Goal: Task Accomplishment & Management: Use online tool/utility

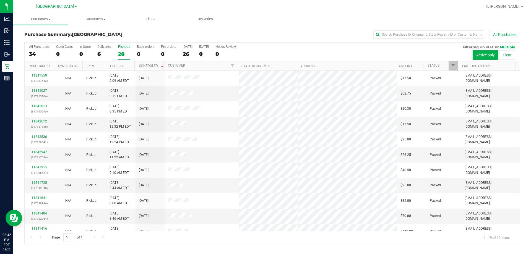
click at [135, 41] on div "Purchase Summary: North Port WC All Purchases" at bounding box center [271, 36] width 495 height 12
click at [125, 49] on label "PickUps 28" at bounding box center [124, 52] width 12 height 15
click at [0, 0] on input "PickUps 28" at bounding box center [0, 0] width 0 height 0
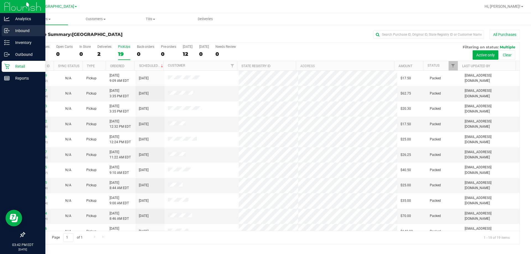
click at [6, 36] on div "Inbound" at bounding box center [24, 30] width 44 height 11
click at [6, 37] on div "Inventory" at bounding box center [24, 42] width 44 height 11
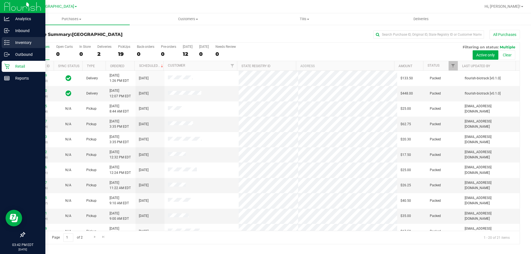
click at [8, 43] on icon at bounding box center [7, 43] width 6 height 6
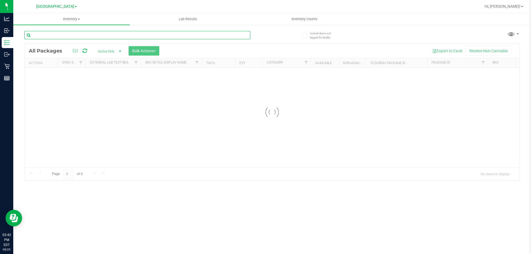
drag, startPoint x: 36, startPoint y: 40, endPoint x: 54, endPoint y: 38, distance: 17.3
click at [54, 38] on input "text" at bounding box center [137, 35] width 226 height 8
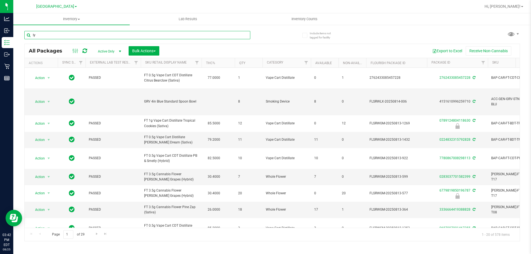
type input "lyd"
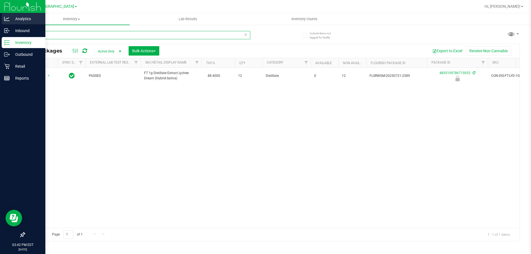
drag, startPoint x: 43, startPoint y: 35, endPoint x: 4, endPoint y: 20, distance: 42.0
click at [5, 23] on div "Analytics Inbound Inventory Outbound Retail Reports 03:42 PM EDT [DATE] 08/25 […" at bounding box center [265, 127] width 531 height 254
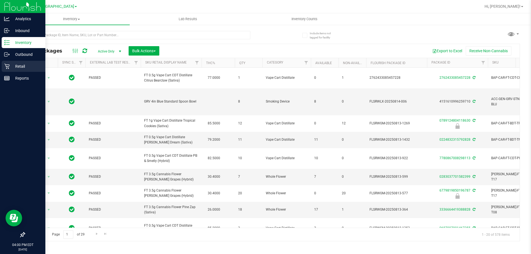
click at [1, 66] on link "Retail" at bounding box center [22, 67] width 45 height 12
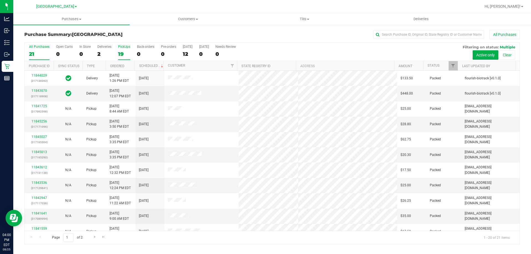
click at [121, 57] on label "PickUps 19" at bounding box center [124, 52] width 12 height 15
click at [0, 0] on input "PickUps 19" at bounding box center [0, 0] width 0 height 0
drag, startPoint x: 36, startPoint y: 55, endPoint x: 47, endPoint y: 4, distance: 51.6
click at [37, 55] on div "21" at bounding box center [39, 54] width 20 height 6
click at [0, 0] on input "All Purchases 21" at bounding box center [0, 0] width 0 height 0
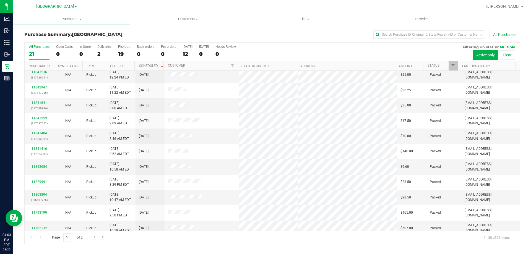
scroll to position [146, 0]
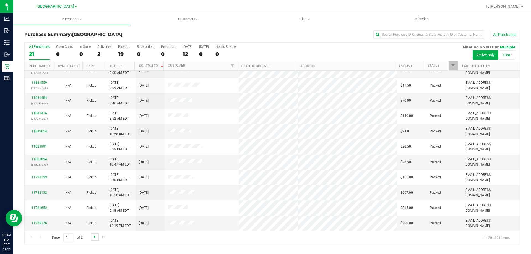
click at [94, 239] on span "Go to the next page" at bounding box center [95, 237] width 4 height 4
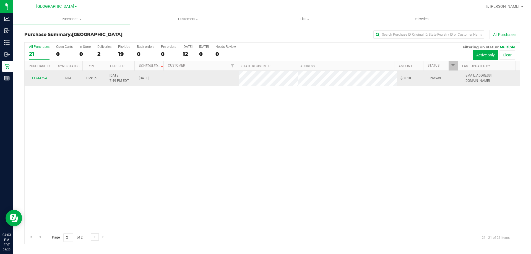
scroll to position [0, 0]
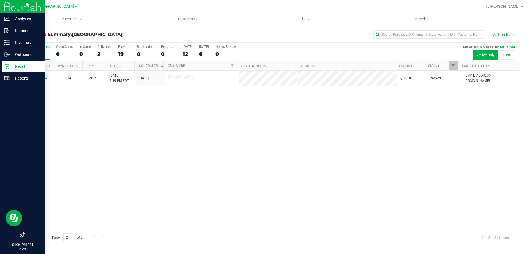
click at [9, 61] on div "Retail" at bounding box center [24, 66] width 44 height 11
click at [11, 63] on p "Retail" at bounding box center [26, 66] width 33 height 7
click at [22, 42] on p "Inventory" at bounding box center [26, 42] width 33 height 7
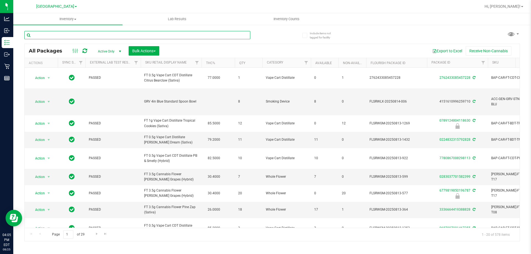
click at [79, 34] on input "text" at bounding box center [137, 35] width 226 height 8
type input "jcw"
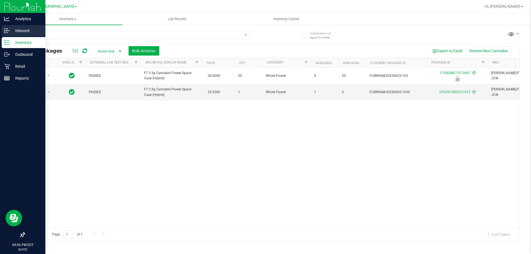
click at [22, 33] on p "Inbound" at bounding box center [26, 30] width 33 height 7
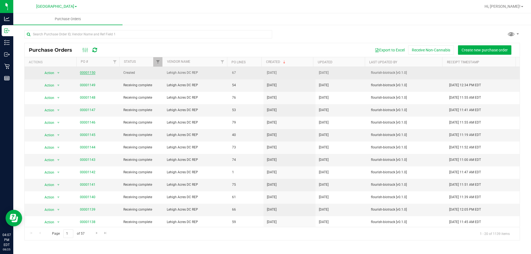
click at [82, 73] on link "00001150" at bounding box center [87, 73] width 15 height 4
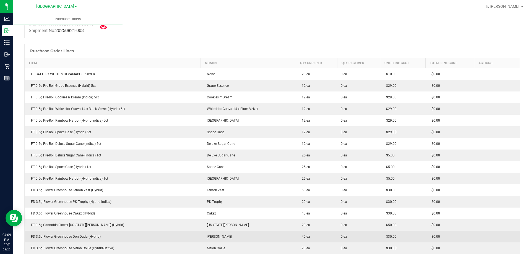
scroll to position [55, 0]
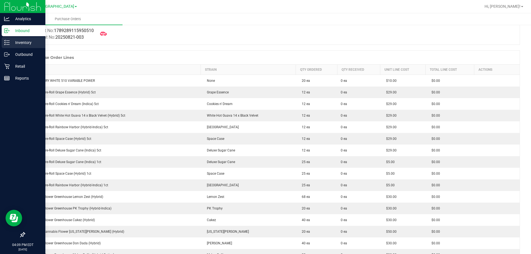
click at [7, 44] on icon at bounding box center [7, 43] width 6 height 6
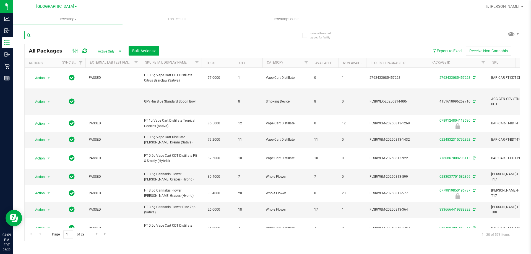
click at [70, 35] on input "text" at bounding box center [137, 35] width 226 height 8
type input "atm"
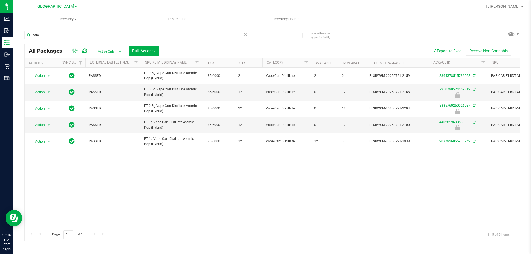
click at [459, 35] on div "atm All Packages Active Only Active Only Lab Samples Locked All External Intern…" at bounding box center [271, 134] width 495 height 216
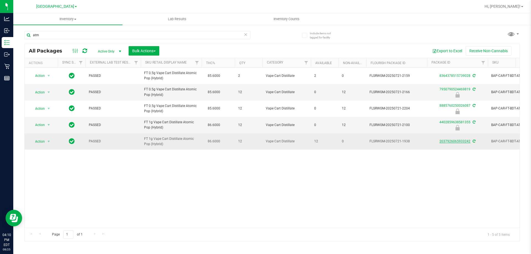
click at [459, 141] on link "2037926065933242" at bounding box center [454, 141] width 31 height 4
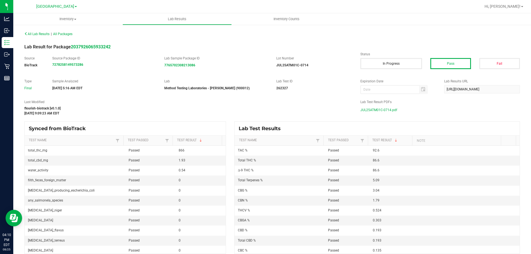
click at [380, 111] on span "JUL25ATM01C-0714.pdf" at bounding box center [378, 110] width 37 height 8
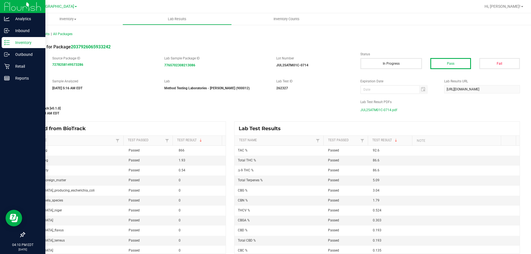
click at [7, 40] on icon at bounding box center [7, 43] width 6 height 6
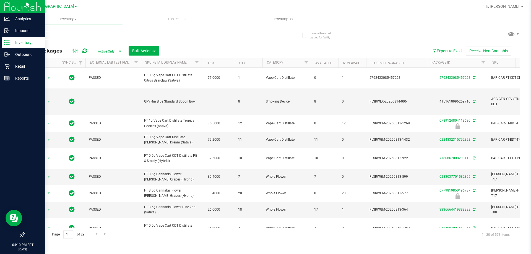
click at [56, 38] on input "text" at bounding box center [137, 35] width 226 height 8
type input "rai"
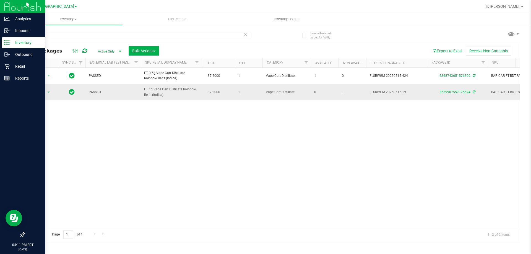
click at [446, 91] on link "3539907557175624" at bounding box center [454, 92] width 31 height 4
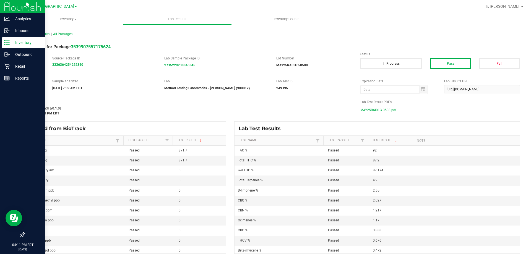
click at [361, 108] on span "MAY25RAI01C-0508.pdf" at bounding box center [378, 110] width 36 height 8
click at [9, 67] on icon at bounding box center [7, 67] width 6 height 6
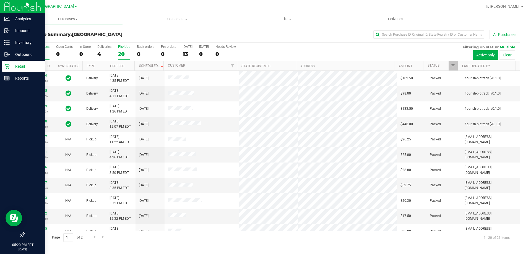
click at [123, 47] on div "PickUps" at bounding box center [124, 47] width 12 height 4
click at [0, 0] on input "PickUps 20" at bounding box center [0, 0] width 0 height 0
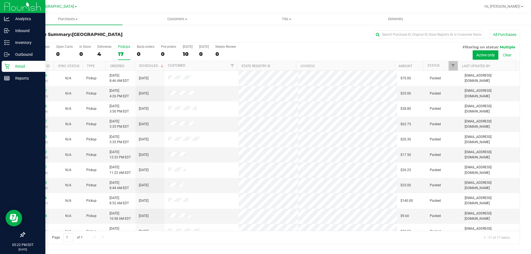
click at [127, 49] on label "PickUps 17" at bounding box center [124, 52] width 12 height 15
click at [0, 0] on input "PickUps 17" at bounding box center [0, 0] width 0 height 0
click at [127, 49] on label "PickUps 17" at bounding box center [124, 52] width 12 height 15
click at [0, 0] on input "PickUps 17" at bounding box center [0, 0] width 0 height 0
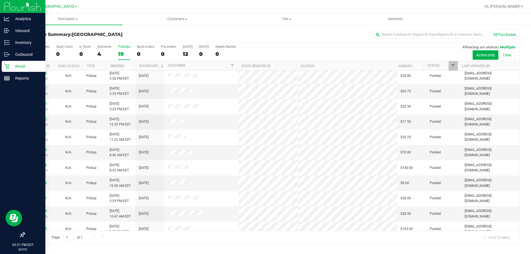
scroll to position [83, 0]
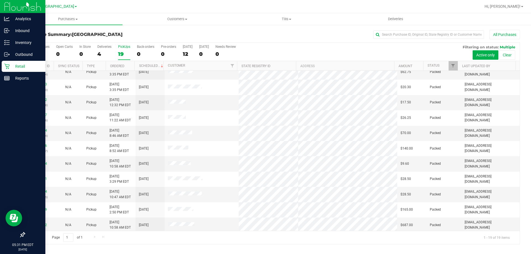
click at [128, 49] on label "PickUps 19" at bounding box center [124, 52] width 12 height 15
click at [0, 0] on input "PickUps 19" at bounding box center [0, 0] width 0 height 0
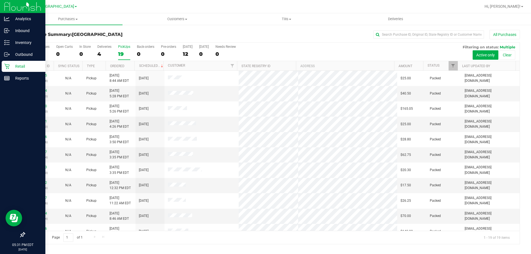
click at [122, 46] on div "PickUps" at bounding box center [124, 47] width 12 height 4
click at [0, 0] on input "PickUps 19" at bounding box center [0, 0] width 0 height 0
click at [123, 47] on div "PickUps" at bounding box center [124, 47] width 12 height 4
click at [0, 0] on input "PickUps 19" at bounding box center [0, 0] width 0 height 0
click at [103, 48] on div "Deliveries" at bounding box center [104, 47] width 14 height 4
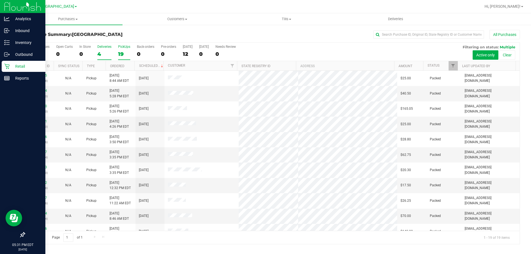
click at [0, 0] on input "Deliveries 4" at bounding box center [0, 0] width 0 height 0
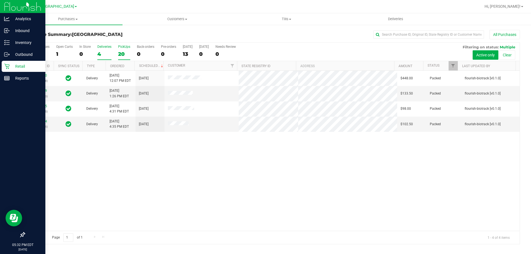
click at [126, 52] on div "20" at bounding box center [124, 54] width 12 height 6
click at [0, 0] on input "PickUps 20" at bounding box center [0, 0] width 0 height 0
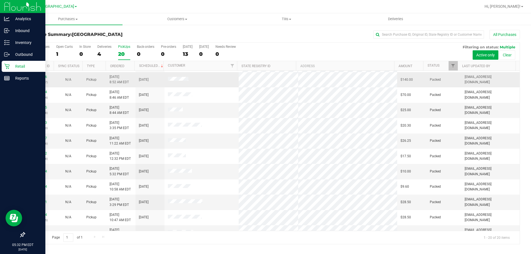
scroll to position [83, 0]
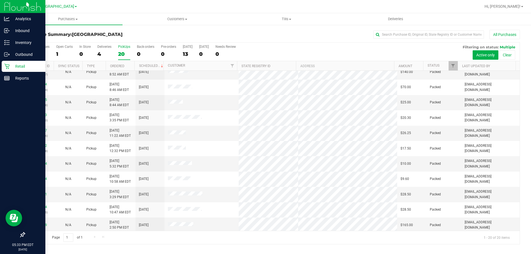
click at [125, 48] on label "PickUps 20" at bounding box center [124, 52] width 12 height 15
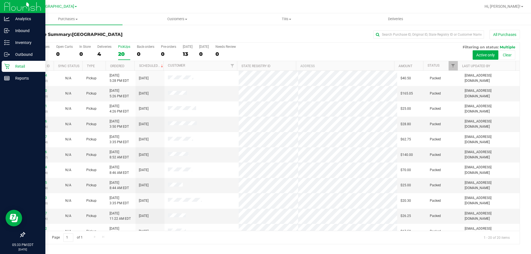
click at [265, 49] on div "All Purchases 24 Open Carts 0 In Store 0 Deliveries 4 PickUps 20 Back-orders 0 …" at bounding box center [272, 52] width 495 height 19
click at [131, 48] on div "All Purchases 24 Open Carts 0 In Store 0 Deliveries 4 PickUps 20 Back-orders 0 …" at bounding box center [272, 52] width 495 height 19
click at [127, 46] on div "PickUps" at bounding box center [124, 47] width 12 height 4
click at [0, 0] on input "PickUps 20" at bounding box center [0, 0] width 0 height 0
click at [123, 49] on label "PickUps 20" at bounding box center [124, 52] width 12 height 15
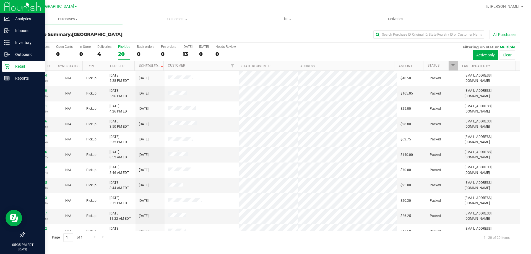
click at [0, 0] on input "PickUps 20" at bounding box center [0, 0] width 0 height 0
click at [123, 51] on div "20" at bounding box center [124, 54] width 12 height 6
click at [277, 53] on div "All Purchases 24 Open Carts 0 In Store 0 Deliveries 4 PickUps 20 Back-orders 0 …" at bounding box center [272, 52] width 495 height 19
click at [121, 47] on div "PickUps" at bounding box center [124, 47] width 12 height 4
click at [0, 0] on input "PickUps 20" at bounding box center [0, 0] width 0 height 0
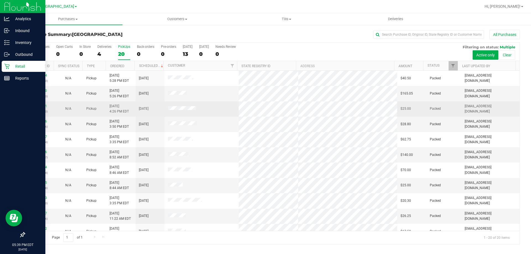
scroll to position [83, 0]
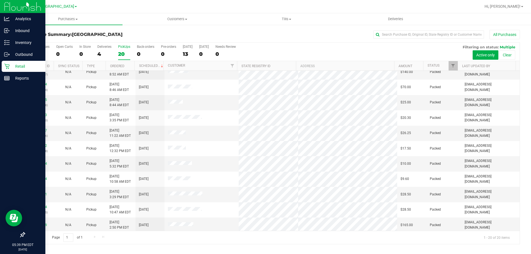
click at [123, 45] on div "PickUps" at bounding box center [124, 47] width 12 height 4
click at [0, 0] on input "PickUps 20" at bounding box center [0, 0] width 0 height 0
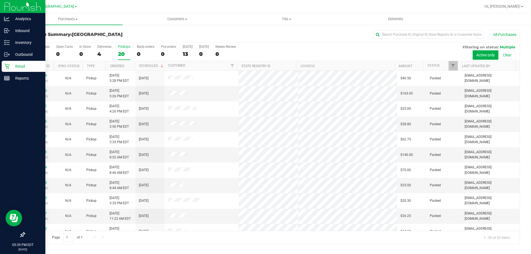
click at [124, 46] on div "PickUps" at bounding box center [124, 47] width 12 height 4
click at [0, 0] on input "PickUps 20" at bounding box center [0, 0] width 0 height 0
click at [124, 47] on div "PickUps" at bounding box center [124, 47] width 12 height 4
click at [0, 0] on input "PickUps 20" at bounding box center [0, 0] width 0 height 0
click at [124, 52] on div "20" at bounding box center [124, 54] width 12 height 6
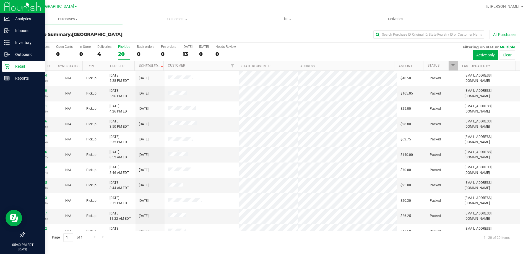
click at [0, 0] on input "PickUps 20" at bounding box center [0, 0] width 0 height 0
click at [126, 52] on div "20" at bounding box center [124, 54] width 12 height 6
click at [0, 0] on input "PickUps 20" at bounding box center [0, 0] width 0 height 0
click at [128, 49] on label "PickUps 20" at bounding box center [124, 52] width 12 height 15
click at [0, 0] on input "PickUps 20" at bounding box center [0, 0] width 0 height 0
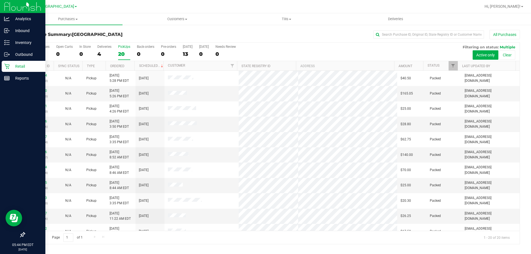
click at [126, 48] on div "PickUps" at bounding box center [124, 47] width 12 height 4
click at [0, 0] on input "PickUps 20" at bounding box center [0, 0] width 0 height 0
click at [120, 49] on label "PickUps 20" at bounding box center [124, 52] width 12 height 15
click at [0, 0] on input "PickUps 20" at bounding box center [0, 0] width 0 height 0
click at [118, 47] on div "PickUps" at bounding box center [124, 47] width 12 height 4
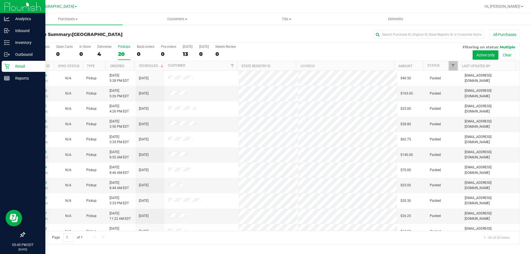
click at [0, 0] on input "PickUps 20" at bounding box center [0, 0] width 0 height 0
click at [126, 51] on div "20" at bounding box center [124, 54] width 12 height 6
click at [0, 0] on input "PickUps 20" at bounding box center [0, 0] width 0 height 0
click at [126, 50] on label "PickUps 20" at bounding box center [124, 52] width 12 height 15
click at [0, 0] on input "PickUps 20" at bounding box center [0, 0] width 0 height 0
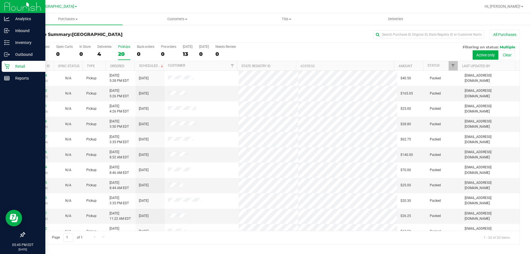
click at [5, 67] on icon at bounding box center [7, 67] width 6 height 6
click at [8, 65] on icon at bounding box center [7, 67] width 6 height 6
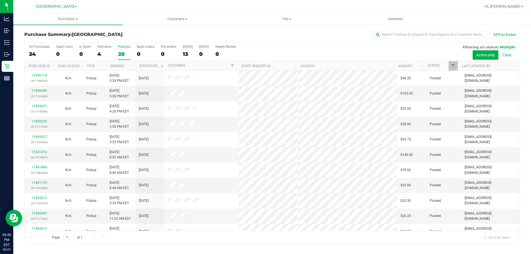
click at [122, 46] on div "PickUps" at bounding box center [124, 47] width 12 height 4
click at [0, 0] on input "PickUps 20" at bounding box center [0, 0] width 0 height 0
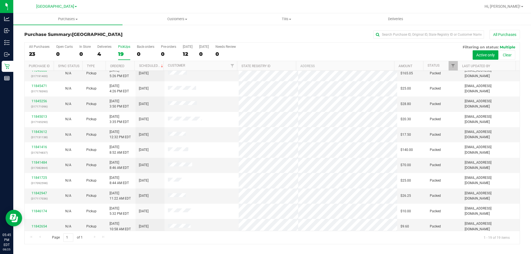
click at [126, 50] on label "PickUps 19" at bounding box center [124, 52] width 12 height 15
click at [0, 0] on input "PickUps 19" at bounding box center [0, 0] width 0 height 0
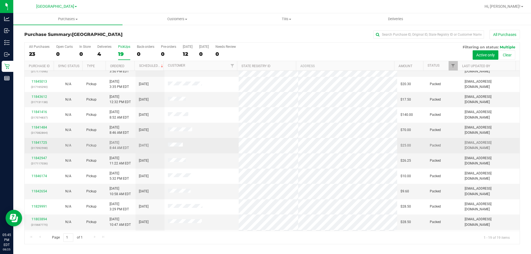
scroll to position [0, 0]
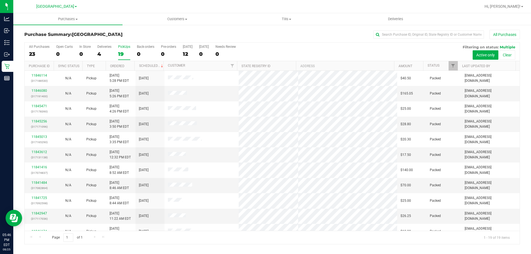
click at [128, 51] on div "19" at bounding box center [124, 54] width 12 height 6
click at [0, 0] on input "PickUps 19" at bounding box center [0, 0] width 0 height 0
click at [106, 51] on div "4" at bounding box center [104, 54] width 14 height 6
click at [0, 0] on input "Deliveries 4" at bounding box center [0, 0] width 0 height 0
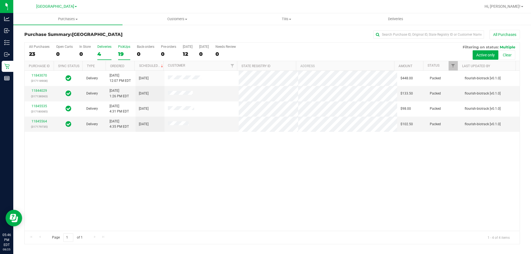
click at [125, 49] on label "PickUps 19" at bounding box center [124, 52] width 12 height 15
click at [0, 0] on input "PickUps 19" at bounding box center [0, 0] width 0 height 0
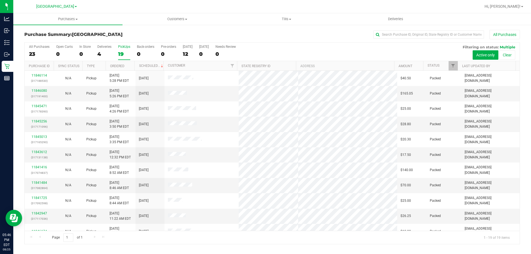
click at [121, 48] on div "PickUps" at bounding box center [124, 47] width 12 height 4
click at [0, 0] on input "PickUps 19" at bounding box center [0, 0] width 0 height 0
click at [103, 48] on div "Deliveries" at bounding box center [104, 47] width 14 height 4
click at [0, 0] on input "Deliveries 4" at bounding box center [0, 0] width 0 height 0
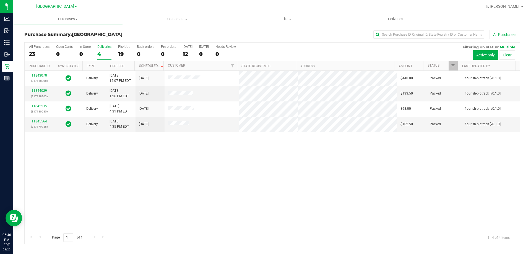
click at [117, 47] on div "All Purchases 23 Open Carts 0 In Store 0 Deliveries 4 PickUps 19 Back-orders 0 …" at bounding box center [272, 52] width 495 height 19
click at [119, 46] on div "PickUps" at bounding box center [124, 47] width 12 height 4
click at [0, 0] on input "PickUps 19" at bounding box center [0, 0] width 0 height 0
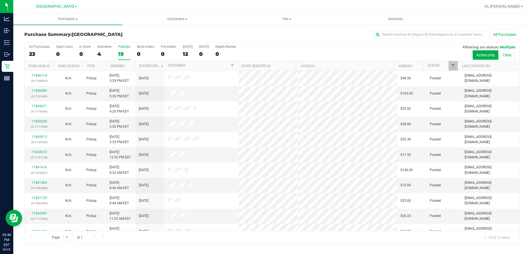
click at [119, 49] on label "PickUps 19" at bounding box center [124, 52] width 12 height 15
click at [0, 0] on input "PickUps 19" at bounding box center [0, 0] width 0 height 0
click at [125, 45] on div "PickUps" at bounding box center [124, 47] width 12 height 4
click at [0, 0] on input "PickUps 19" at bounding box center [0, 0] width 0 height 0
click at [122, 50] on label "PickUps 19" at bounding box center [124, 52] width 12 height 15
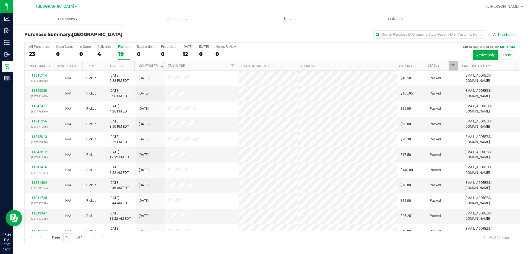
click at [0, 0] on input "PickUps 19" at bounding box center [0, 0] width 0 height 0
click at [104, 48] on div "Deliveries" at bounding box center [104, 47] width 14 height 4
click at [0, 0] on input "Deliveries 4" at bounding box center [0, 0] width 0 height 0
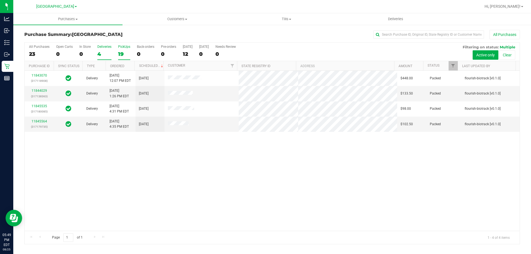
click at [122, 49] on label "PickUps 19" at bounding box center [124, 52] width 12 height 15
click at [0, 0] on input "PickUps 19" at bounding box center [0, 0] width 0 height 0
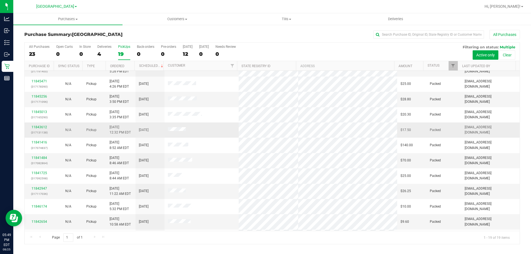
scroll to position [55, 0]
click at [124, 49] on label "PickUps 19" at bounding box center [124, 52] width 12 height 15
click at [0, 0] on input "PickUps 19" at bounding box center [0, 0] width 0 height 0
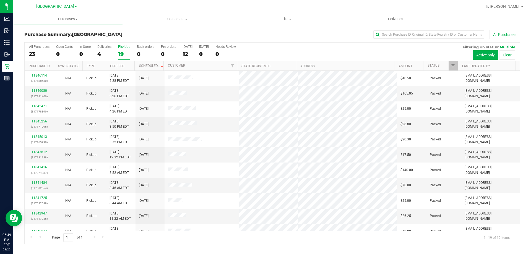
click at [124, 50] on label "PickUps 19" at bounding box center [124, 52] width 12 height 15
click at [0, 0] on input "PickUps 19" at bounding box center [0, 0] width 0 height 0
click at [124, 48] on div "PickUps" at bounding box center [124, 47] width 12 height 4
click at [0, 0] on input "PickUps 19" at bounding box center [0, 0] width 0 height 0
click at [120, 49] on label "PickUps 19" at bounding box center [124, 52] width 12 height 15
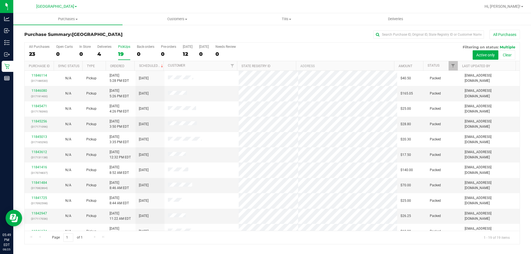
click at [0, 0] on input "PickUps 19" at bounding box center [0, 0] width 0 height 0
click at [106, 51] on div "4" at bounding box center [104, 54] width 14 height 6
click at [0, 0] on input "Deliveries 4" at bounding box center [0, 0] width 0 height 0
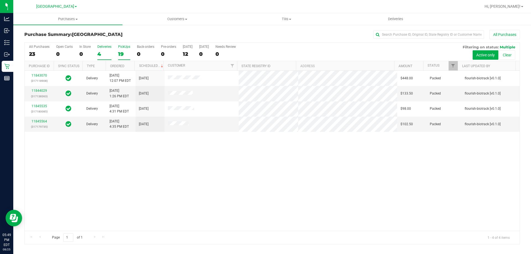
click at [123, 48] on div "PickUps" at bounding box center [124, 47] width 12 height 4
click at [0, 0] on input "PickUps 19" at bounding box center [0, 0] width 0 height 0
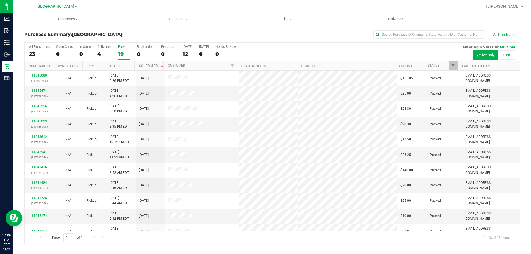
click at [129, 47] on div "PickUps" at bounding box center [124, 47] width 12 height 4
click at [0, 0] on input "PickUps 19" at bounding box center [0, 0] width 0 height 0
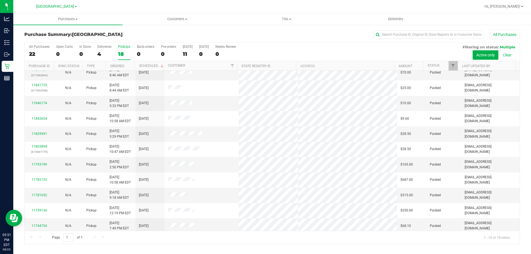
scroll to position [115, 0]
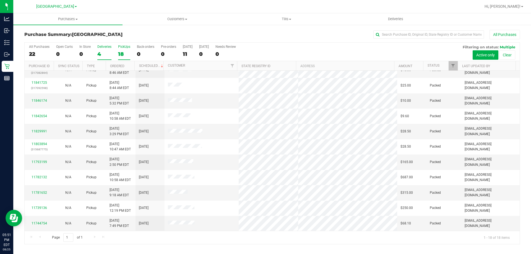
click at [101, 48] on div "Deliveries" at bounding box center [104, 47] width 14 height 4
click at [0, 0] on input "Deliveries 4" at bounding box center [0, 0] width 0 height 0
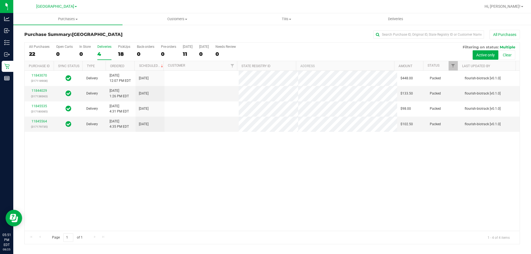
scroll to position [0, 0]
click at [120, 48] on div "PickUps" at bounding box center [124, 47] width 12 height 4
click at [0, 0] on input "PickUps 18" at bounding box center [0, 0] width 0 height 0
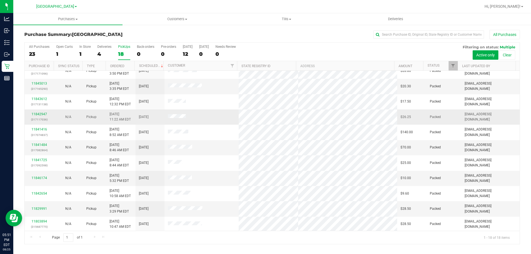
scroll to position [115, 0]
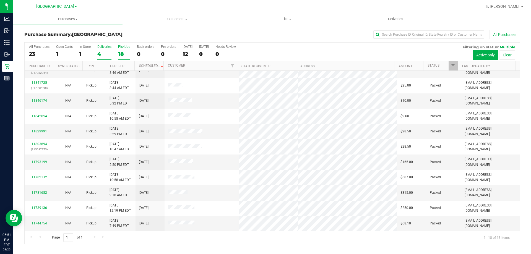
click at [98, 46] on div "Deliveries" at bounding box center [104, 47] width 14 height 4
click at [0, 0] on input "Deliveries 4" at bounding box center [0, 0] width 0 height 0
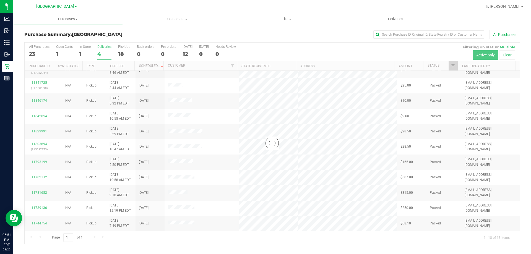
scroll to position [0, 0]
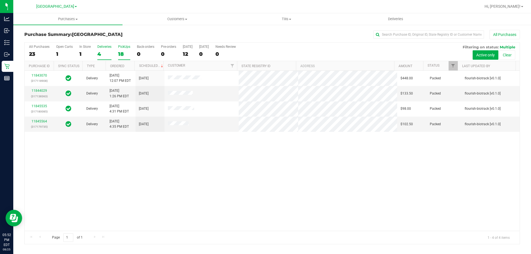
click at [124, 52] on div "18" at bounding box center [124, 54] width 12 height 6
click at [0, 0] on input "PickUps 18" at bounding box center [0, 0] width 0 height 0
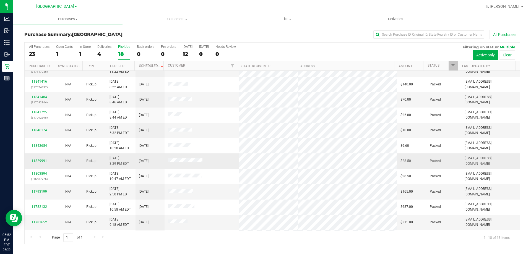
scroll to position [115, 0]
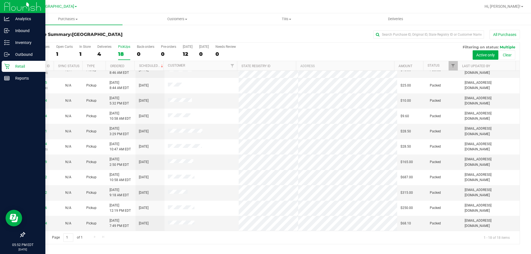
click at [9, 61] on div "Retail" at bounding box center [24, 66] width 44 height 11
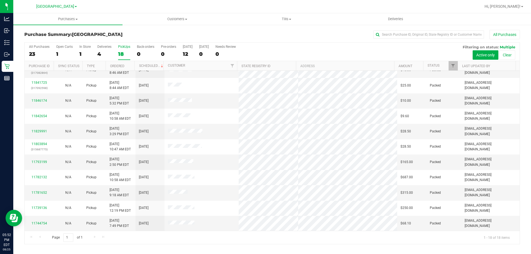
click at [124, 51] on div "18" at bounding box center [124, 54] width 12 height 6
click at [0, 0] on input "PickUps 18" at bounding box center [0, 0] width 0 height 0
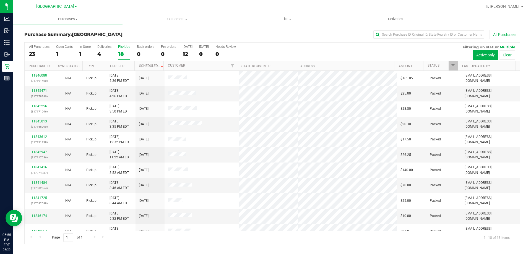
click at [120, 47] on div "PickUps" at bounding box center [124, 47] width 12 height 4
click at [0, 0] on input "PickUps 18" at bounding box center [0, 0] width 0 height 0
click at [125, 46] on div "PickUps" at bounding box center [124, 47] width 12 height 4
click at [0, 0] on input "PickUps 18" at bounding box center [0, 0] width 0 height 0
click at [127, 48] on div "PickUps" at bounding box center [124, 47] width 12 height 4
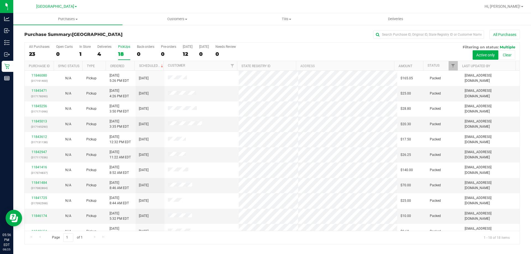
click at [0, 0] on input "PickUps 18" at bounding box center [0, 0] width 0 height 0
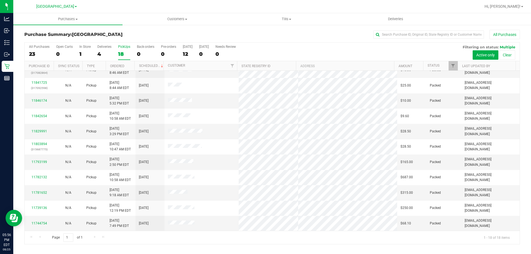
scroll to position [60, 0]
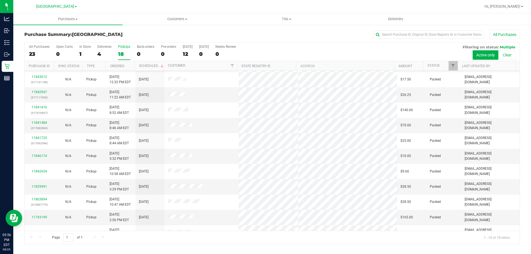
click at [119, 51] on div "18" at bounding box center [124, 54] width 12 height 6
click at [0, 0] on input "PickUps 18" at bounding box center [0, 0] width 0 height 0
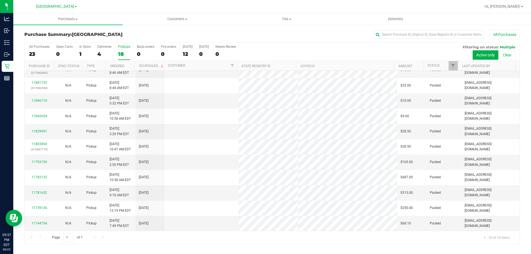
scroll to position [0, 0]
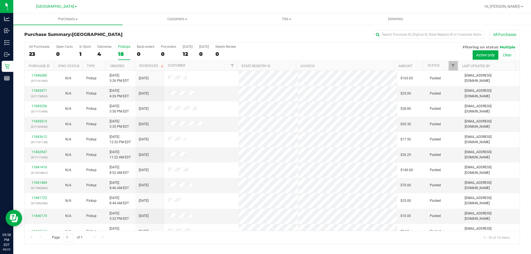
click at [131, 48] on div "All Purchases 23 Open Carts 0 In Store 1 Deliveries 4 PickUps 18 Back-orders 0 …" at bounding box center [272, 52] width 495 height 19
click at [126, 48] on div "PickUps" at bounding box center [124, 47] width 12 height 4
click at [0, 0] on input "PickUps 18" at bounding box center [0, 0] width 0 height 0
click at [124, 52] on div "18" at bounding box center [124, 54] width 12 height 6
click at [0, 0] on input "PickUps 18" at bounding box center [0, 0] width 0 height 0
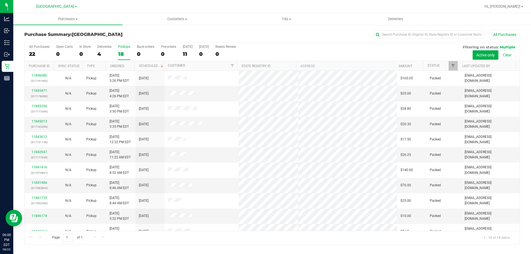
click at [125, 52] on div "18" at bounding box center [124, 54] width 12 height 6
click at [0, 0] on input "PickUps 18" at bounding box center [0, 0] width 0 height 0
click at [120, 48] on div "PickUps" at bounding box center [124, 47] width 12 height 4
click at [0, 0] on input "PickUps 18" at bounding box center [0, 0] width 0 height 0
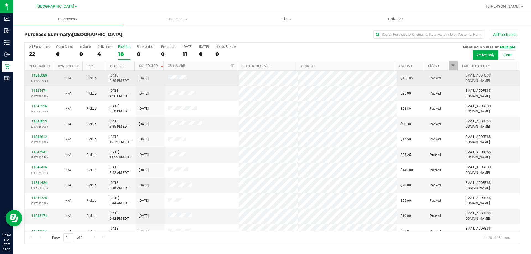
click at [41, 75] on link "11846080" at bounding box center [39, 76] width 15 height 4
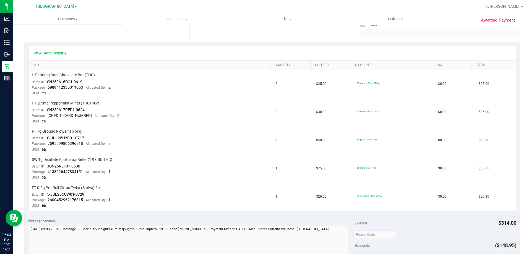
scroll to position [113, 0]
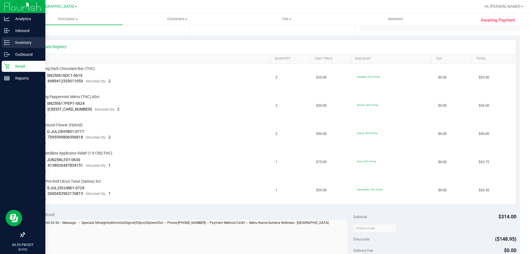
click at [14, 40] on p "Inventory" at bounding box center [26, 42] width 33 height 7
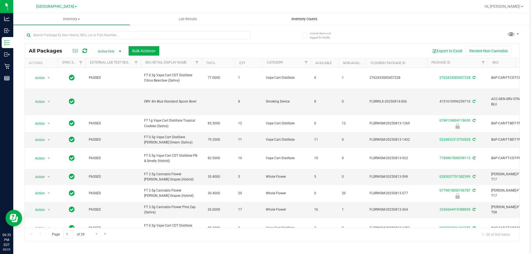
click at [308, 17] on span "Inventory Counts" at bounding box center [304, 19] width 41 height 5
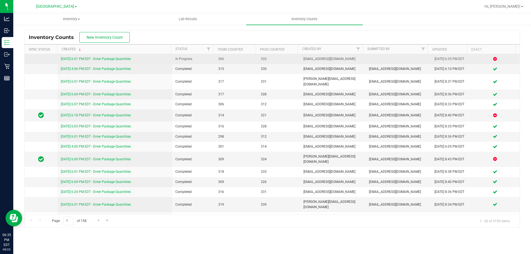
click at [82, 60] on link "[DATE] 6:01 PM EDT - Enter Package Quantities" at bounding box center [96, 59] width 70 height 4
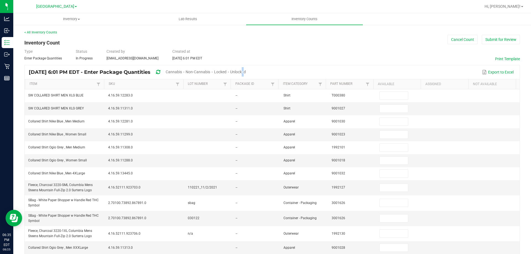
click at [246, 72] on span "Unlocked" at bounding box center [238, 72] width 16 height 4
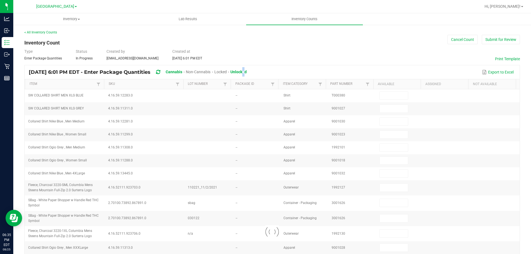
type input "2"
type input "3"
type input "11"
type input "7"
type input "1"
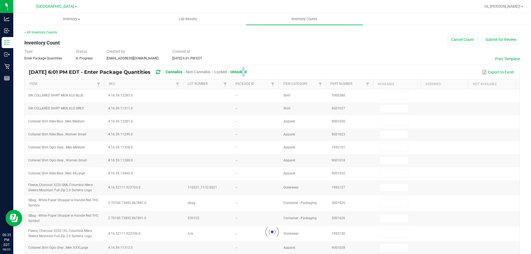
type input "28"
type input "19"
type input "3"
type input "1"
type input "12"
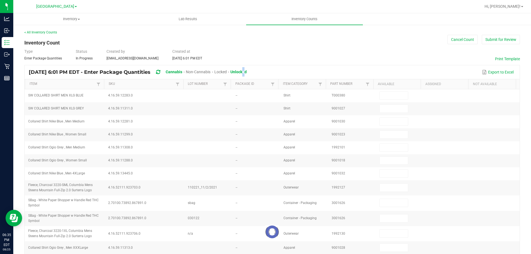
type input "2"
type input "5"
type input "3"
type input "20"
type input "30"
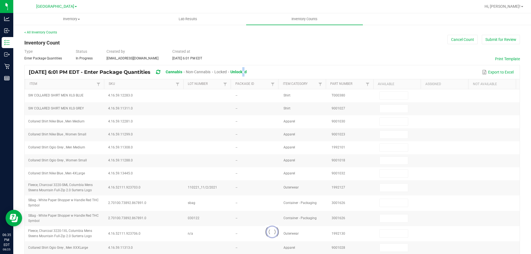
type input "2"
type input "4"
type input "1"
type input "2"
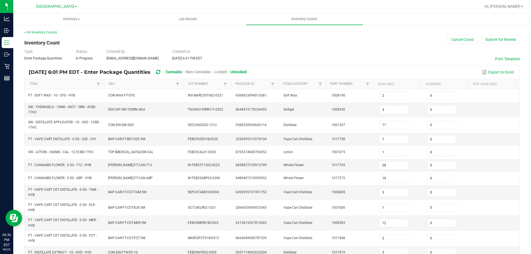
click at [83, 80] on th "Item" at bounding box center [64, 84] width 79 height 10
click at [84, 83] on link "Item" at bounding box center [63, 84] width 66 height 4
type input "5"
type input "2"
type input "9"
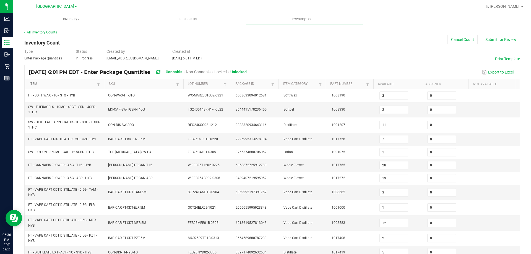
type input "16"
type input "6"
type input "5"
type input "20"
type input "5"
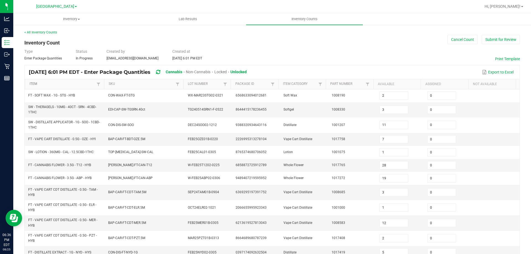
type input "19"
type input "14"
type input "0"
type input "12"
type input "11"
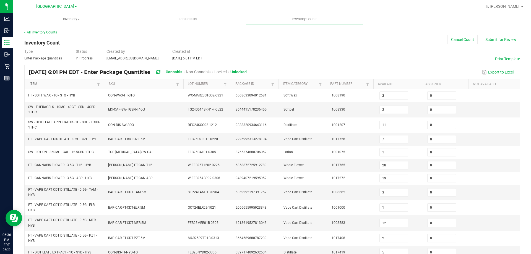
type input "0"
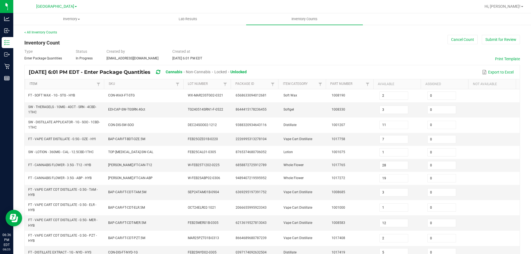
type input "1"
type input "2"
type input "1"
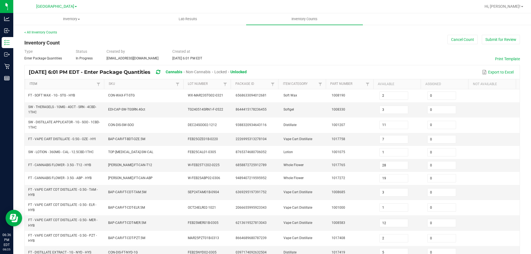
type input "9"
type input "7"
type input "2"
type input "4"
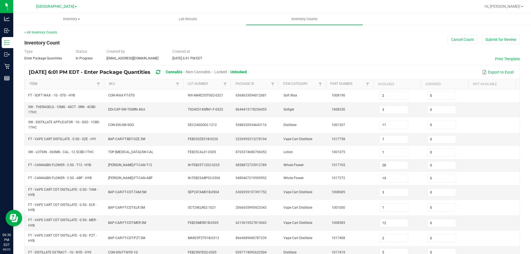
type input "8"
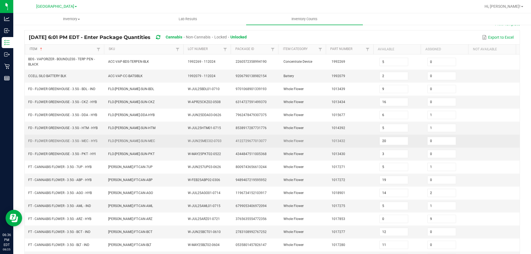
scroll to position [117, 0]
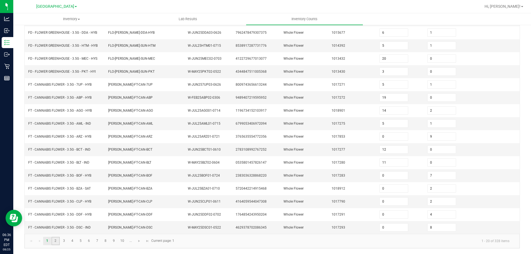
click at [57, 241] on link "2" at bounding box center [55, 241] width 8 height 8
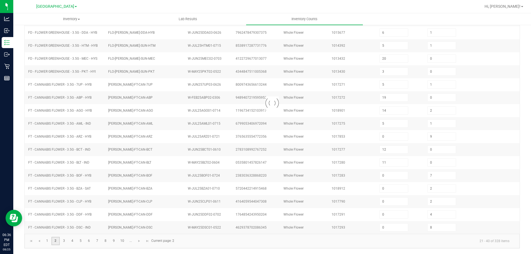
type input "18"
type input "0"
type input "15"
type input "3"
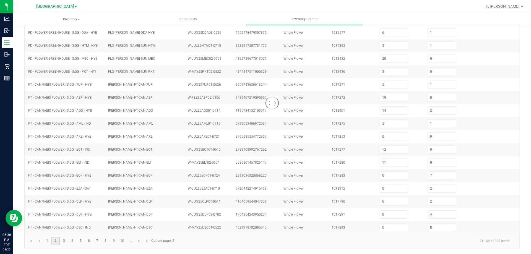
type input "0"
type input "1"
type input "0"
type input "6"
type input "0"
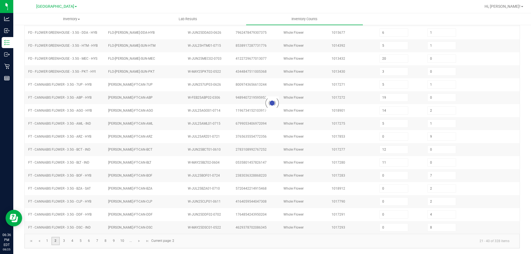
type input "2"
type input "0"
type input "3"
type input "0"
type input "10"
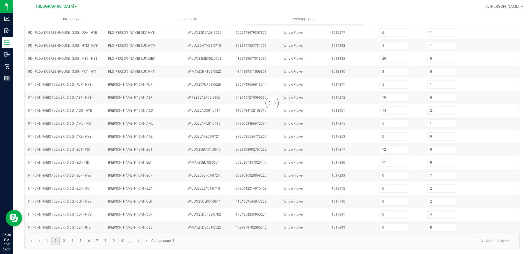
type input "16"
type input "28"
type input "10"
type input "2"
type input "3"
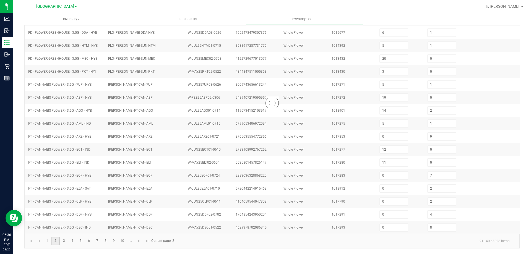
type input "0"
type input "2"
type input "4"
type input "0"
type input "4"
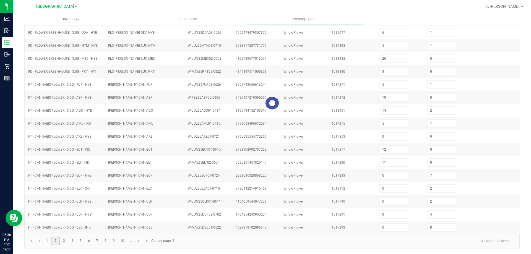
type input "0"
type input "2"
type input "1"
type input "0"
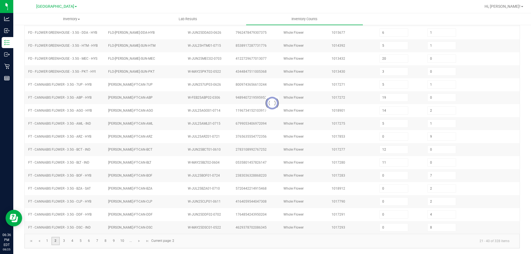
type input "0"
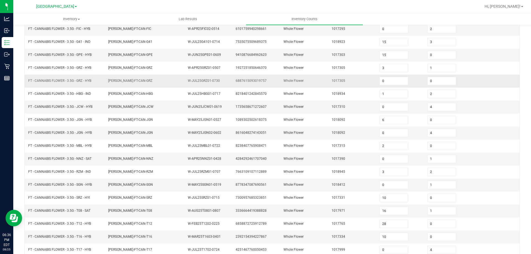
scroll to position [0, 0]
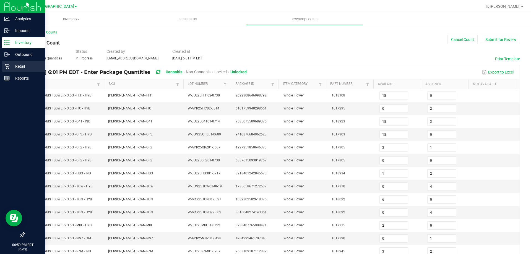
click at [7, 68] on icon at bounding box center [6, 66] width 5 height 5
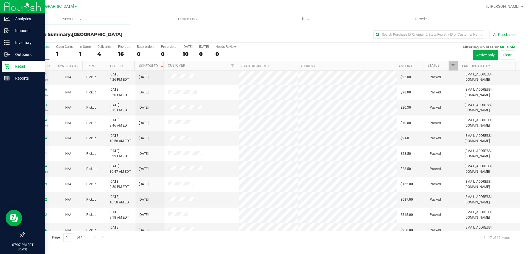
scroll to position [100, 0]
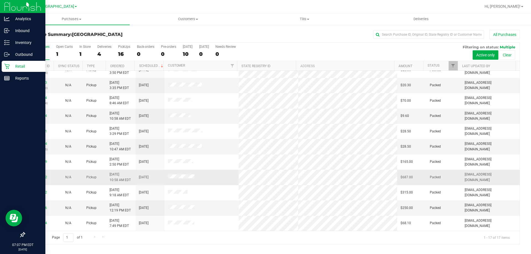
drag, startPoint x: 272, startPoint y: 70, endPoint x: 217, endPoint y: 170, distance: 114.3
click at [217, 170] on td at bounding box center [201, 177] width 74 height 15
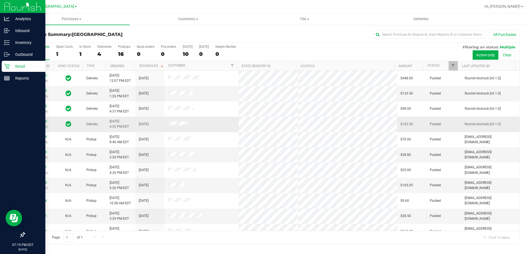
drag, startPoint x: 139, startPoint y: 120, endPoint x: 127, endPoint y: 127, distance: 13.1
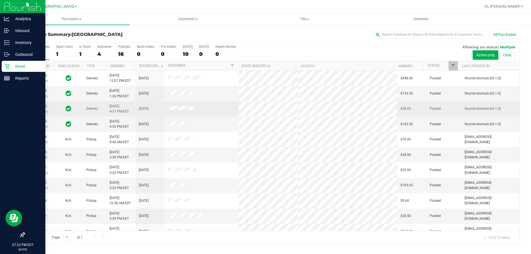
drag, startPoint x: 127, startPoint y: 127, endPoint x: 53, endPoint y: 115, distance: 75.6
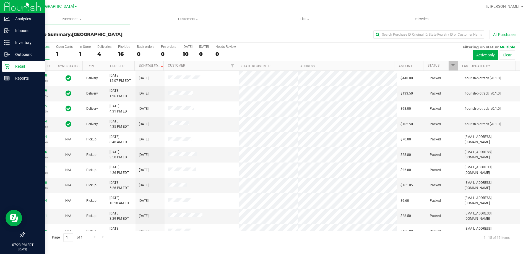
drag, startPoint x: 53, startPoint y: 115, endPoint x: 208, endPoint y: 35, distance: 174.1
click at [208, 36] on div "All Purchases" at bounding box center [354, 34] width 330 height 9
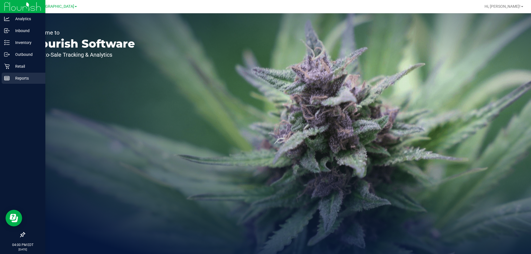
click at [7, 79] on line at bounding box center [6, 79] width 5 height 0
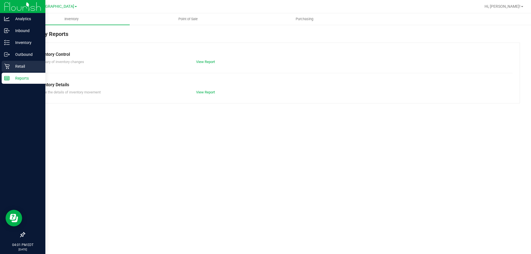
click at [6, 68] on icon at bounding box center [7, 67] width 6 height 6
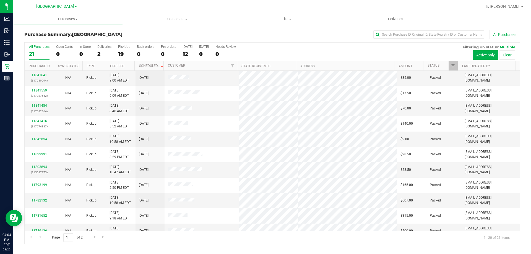
scroll to position [146, 0]
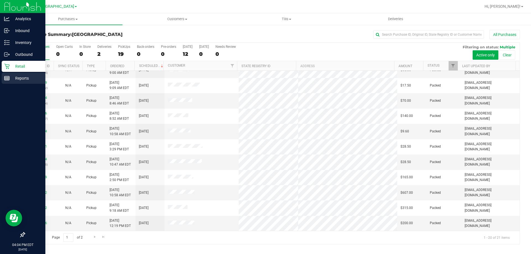
click at [8, 76] on icon at bounding box center [7, 78] width 6 height 6
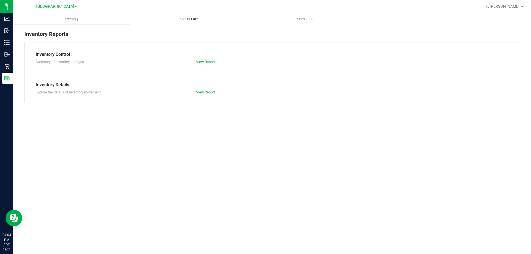
click at [196, 18] on span "Point of Sale" at bounding box center [188, 19] width 34 height 5
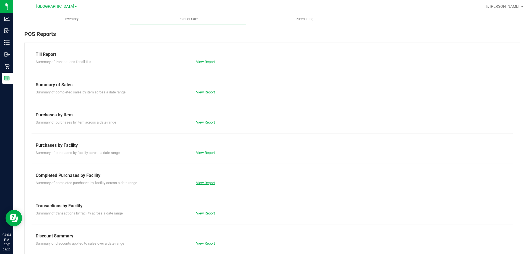
click at [196, 183] on link "View Report" at bounding box center [205, 183] width 19 height 4
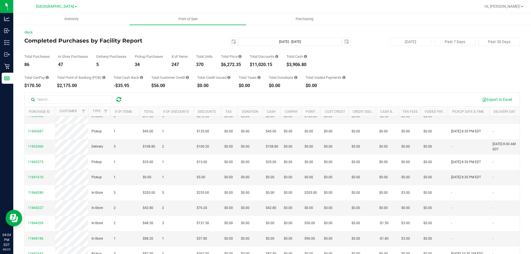
scroll to position [394, 0]
drag, startPoint x: 133, startPoint y: 124, endPoint x: 19, endPoint y: 172, distance: 123.7
click at [19, 172] on div "Back Completed Purchases by Facility Report 2025-08-25 Aug 25, 2025 - Aug 25, 2…" at bounding box center [271, 159] width 517 height 271
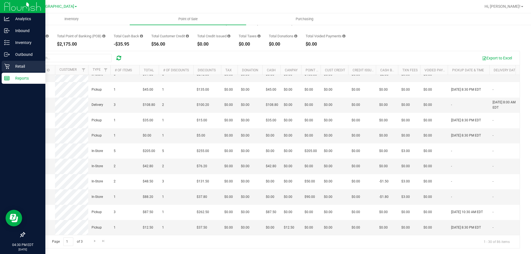
click at [8, 68] on icon at bounding box center [7, 67] width 6 height 6
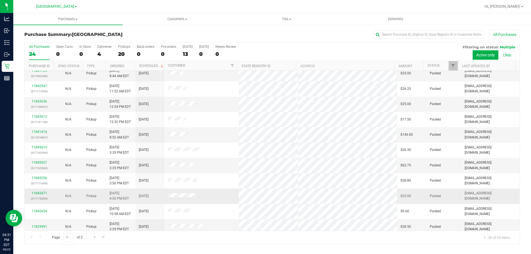
scroll to position [146, 0]
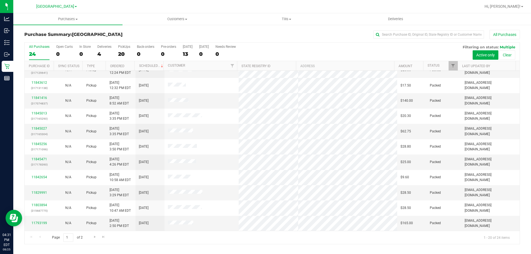
click at [330, 51] on div "All Purchases 24 Open Carts 0 In Store 0 Deliveries 4 PickUps 20 Back-orders 0 …" at bounding box center [272, 52] width 495 height 19
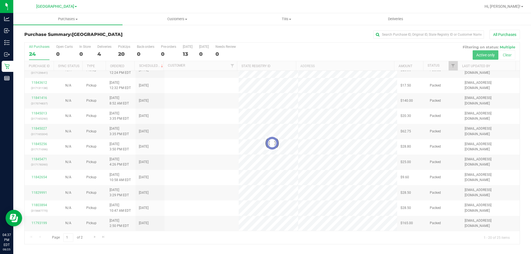
scroll to position [0, 0]
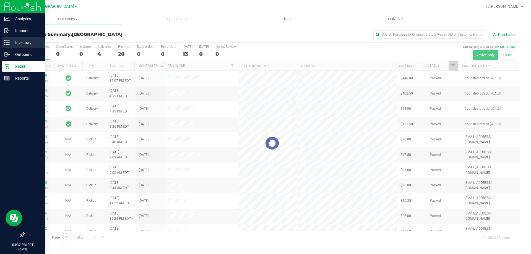
click at [19, 44] on p "Inventory" at bounding box center [26, 42] width 33 height 7
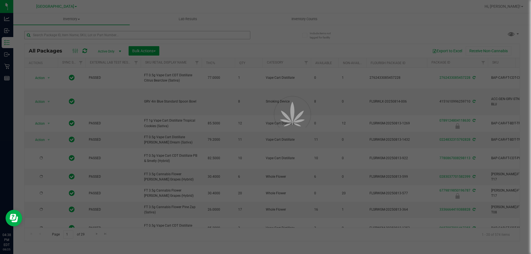
click at [146, 36] on div at bounding box center [265, 127] width 531 height 254
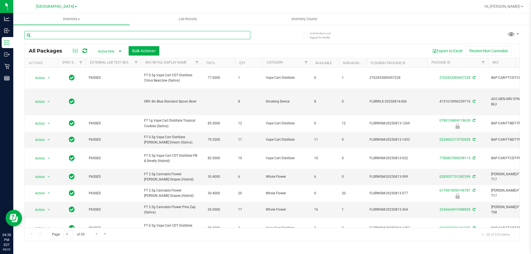
click at [146, 36] on input "text" at bounding box center [137, 35] width 226 height 8
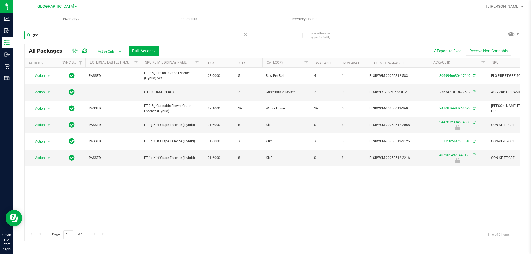
type input "gpe"
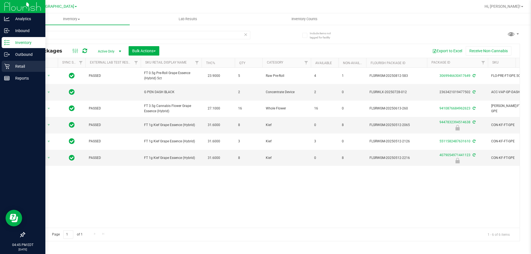
click at [6, 72] on link "Retail" at bounding box center [22, 67] width 45 height 12
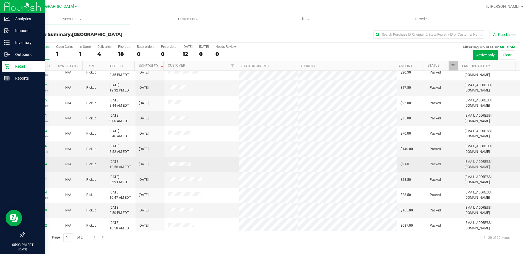
scroll to position [146, 0]
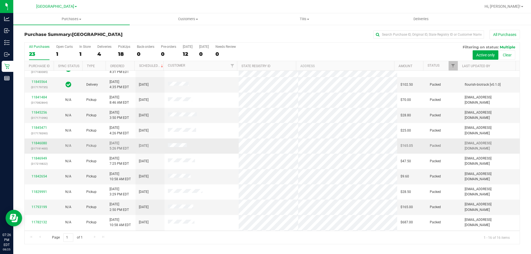
scroll to position [85, 0]
